Goal: Information Seeking & Learning: Check status

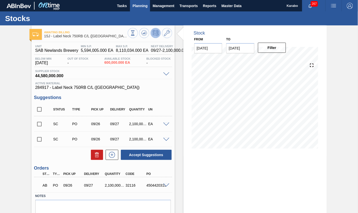
click at [139, 4] on span "Planning" at bounding box center [139, 6] width 15 height 6
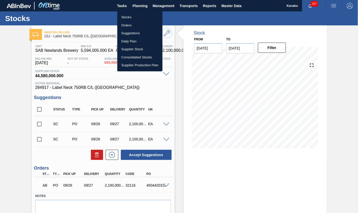
click at [139, 14] on li "Stocks" at bounding box center [139, 17] width 45 height 8
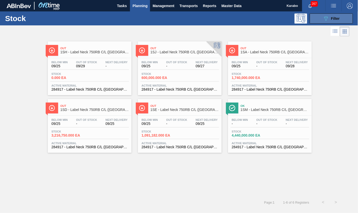
click at [327, 20] on icon "089F7B8B-B2A5-4AFE-B5C0-19BA573D28AC" at bounding box center [326, 18] width 6 height 6
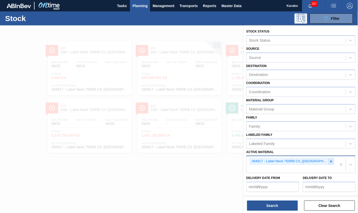
click at [329, 160] on icon at bounding box center [331, 162] width 4 height 4
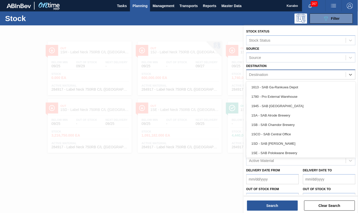
click at [287, 76] on div "Destination" at bounding box center [295, 74] width 99 height 7
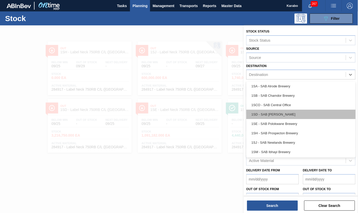
click at [279, 115] on div "1SD - SAB [PERSON_NAME]" at bounding box center [300, 114] width 109 height 9
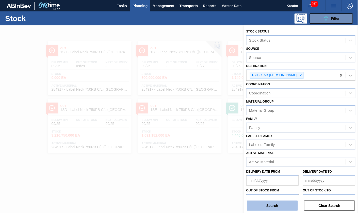
click at [282, 207] on button "Search" at bounding box center [272, 205] width 51 height 10
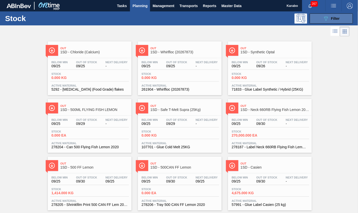
click at [316, 18] on button "089F7B8B-B2A5-4AFE-B5C0-19BA573D28AC Filter" at bounding box center [330, 18] width 43 height 10
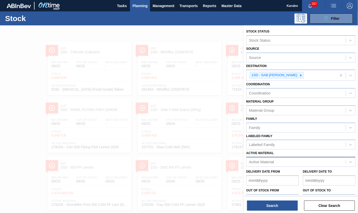
click at [214, 22] on div "089F7B8B-B2A5-4AFE-B5C0-19BA573D28AC Filter" at bounding box center [216, 18] width 279 height 10
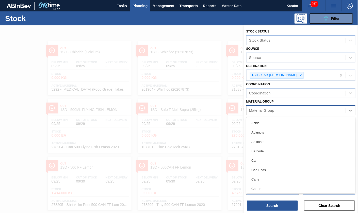
click at [276, 108] on div "Material Group" at bounding box center [295, 110] width 99 height 7
click at [299, 94] on div "Coordination" at bounding box center [295, 93] width 99 height 7
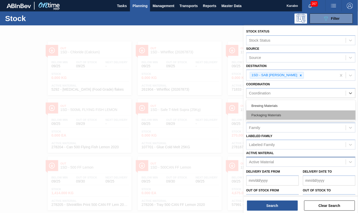
click at [291, 112] on div "Packaging Materials" at bounding box center [300, 114] width 109 height 9
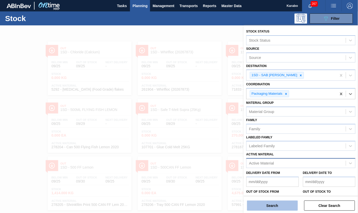
click at [278, 206] on button "Search" at bounding box center [272, 205] width 51 height 10
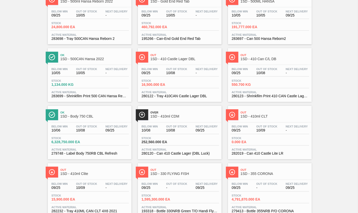
scroll to position [228, 0]
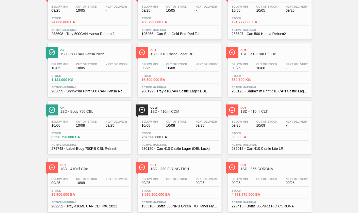
click at [90, 148] on div "Below Min 10/06 Out Of Stock 10/08 Next Delivery 09/25 Stock 6,328,750.000 EA A…" at bounding box center [90, 135] width 84 height 34
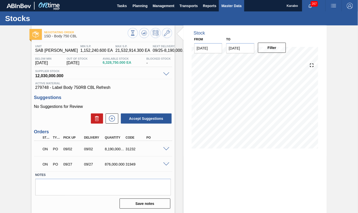
click at [230, 5] on span "Master Data" at bounding box center [231, 6] width 20 height 6
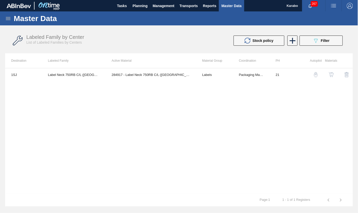
click at [9, 16] on icon at bounding box center [8, 18] width 6 height 6
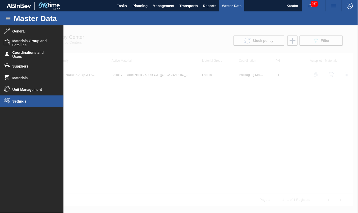
click at [36, 100] on span "Settings" at bounding box center [33, 101] width 42 height 4
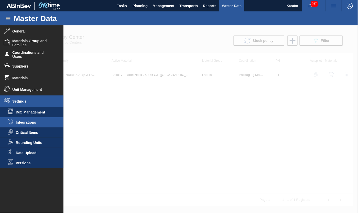
click at [33, 123] on span "Integrations" at bounding box center [35, 122] width 39 height 4
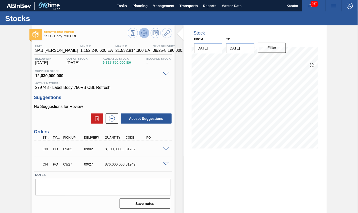
click at [142, 34] on icon at bounding box center [144, 33] width 6 height 6
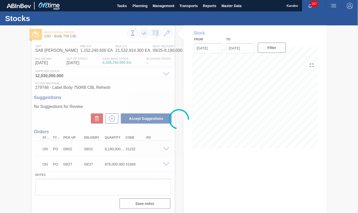
drag, startPoint x: 134, startPoint y: 63, endPoint x: 104, endPoint y: 60, distance: 29.5
click at [104, 60] on div at bounding box center [179, 118] width 358 height 187
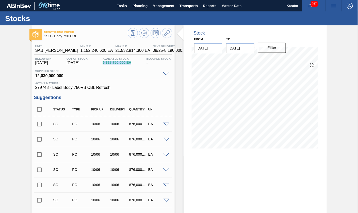
drag, startPoint x: 132, startPoint y: 63, endPoint x: 102, endPoint y: 63, distance: 30.4
drag, startPoint x: 49, startPoint y: 88, endPoint x: 28, endPoint y: 88, distance: 20.5
